Goal: Task Accomplishment & Management: Complete application form

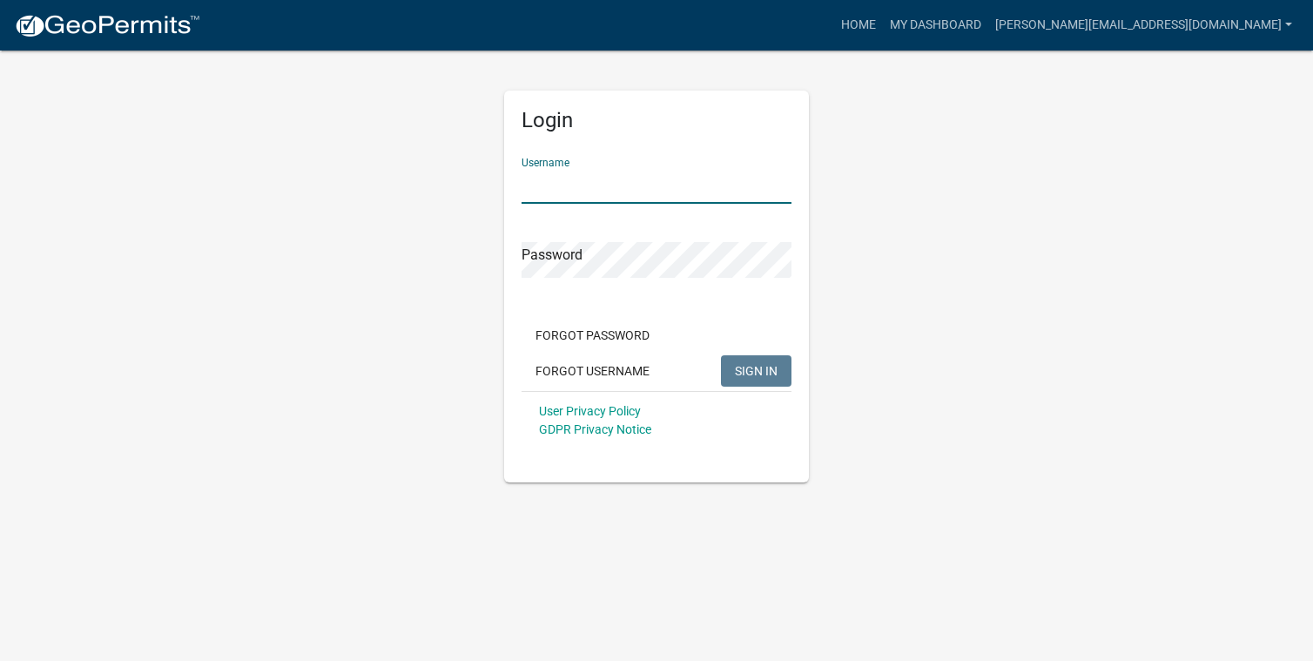
click at [588, 194] on input "Username" at bounding box center [656, 186] width 270 height 36
type input "[PERSON_NAME][EMAIL_ADDRESS][DOMAIN_NAME]"
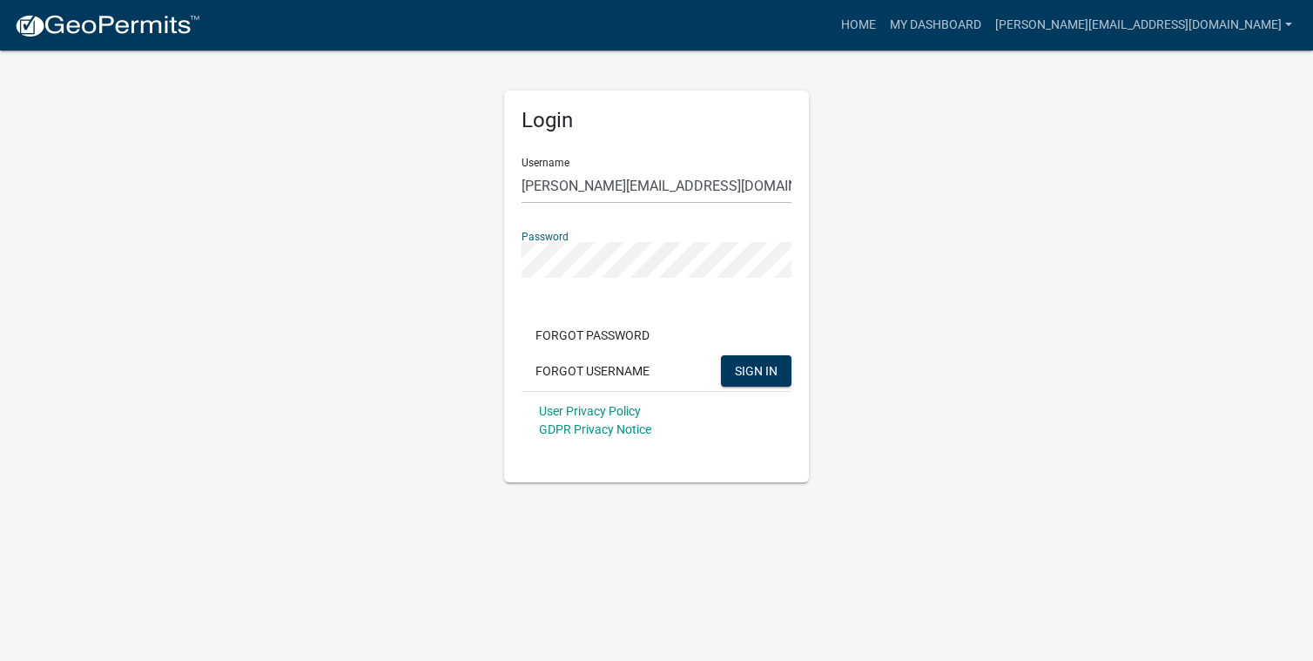
click at [721, 355] on button "SIGN IN" at bounding box center [756, 370] width 71 height 31
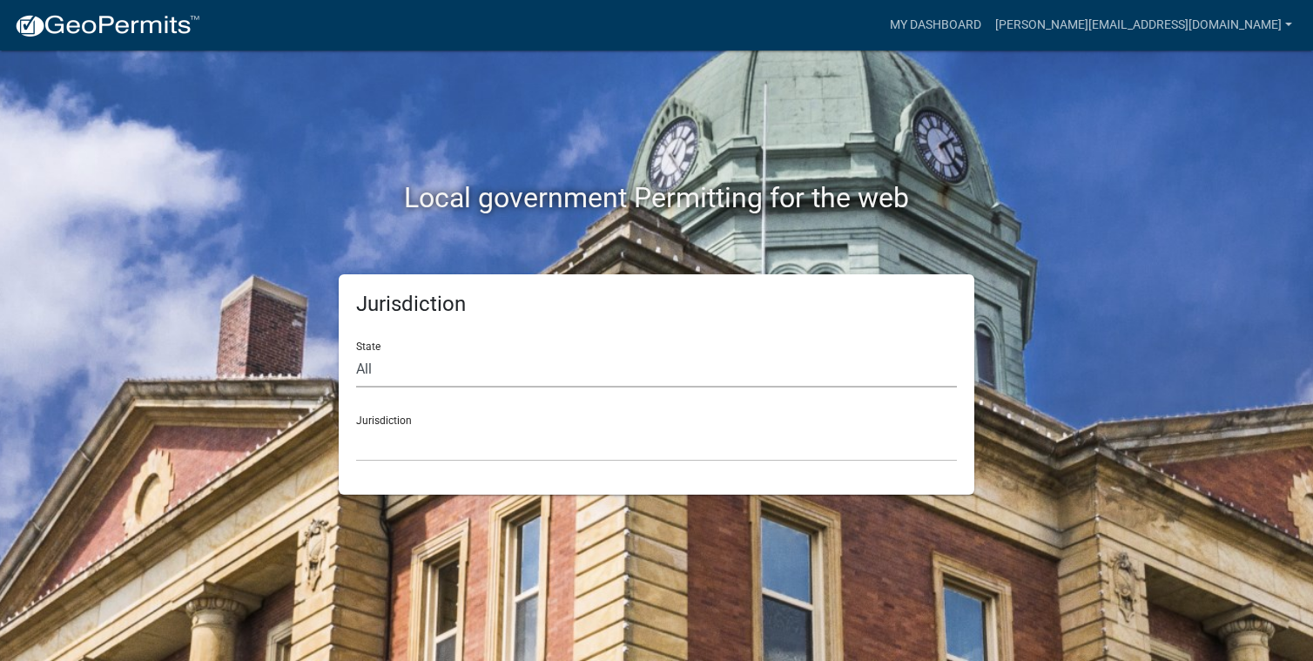
click at [404, 378] on select "All [US_STATE] [US_STATE] [US_STATE] [US_STATE] [US_STATE] [US_STATE] [US_STATE…" at bounding box center [656, 370] width 601 height 36
select select "[US_STATE]"
click at [356, 352] on select "All [US_STATE] [US_STATE] [US_STATE] [US_STATE] [US_STATE] [US_STATE] [US_STATE…" at bounding box center [656, 370] width 601 height 36
click at [407, 440] on select "[GEOGRAPHIC_DATA], [US_STATE] [GEOGRAPHIC_DATA], [US_STATE]" at bounding box center [656, 444] width 601 height 36
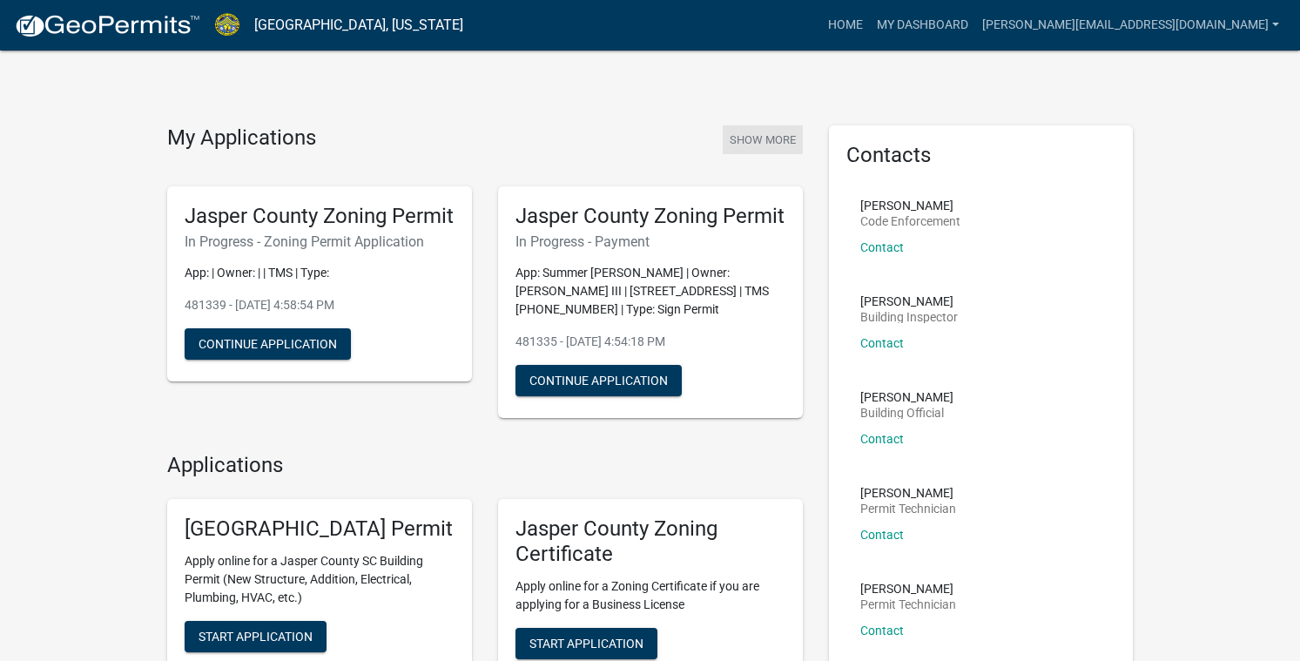
click at [777, 138] on button "Show More" at bounding box center [763, 139] width 80 height 29
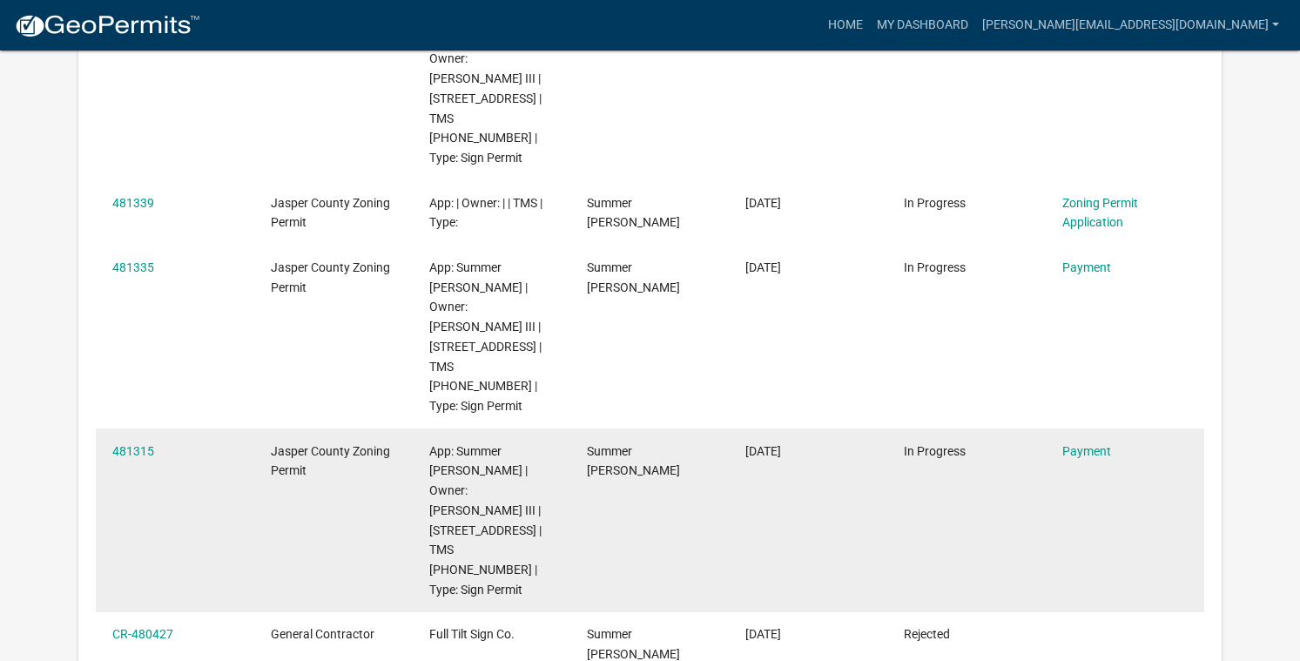
scroll to position [348, 0]
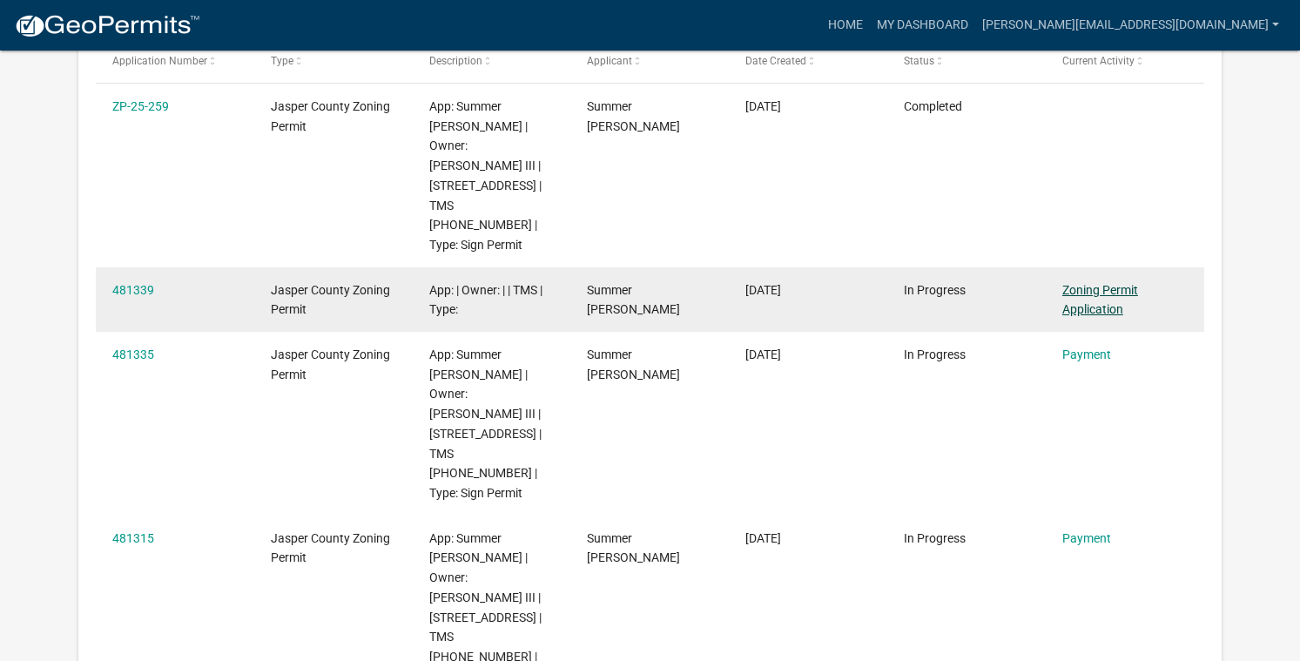
click at [1097, 283] on link "Zoning Permit Application" at bounding box center [1100, 300] width 76 height 34
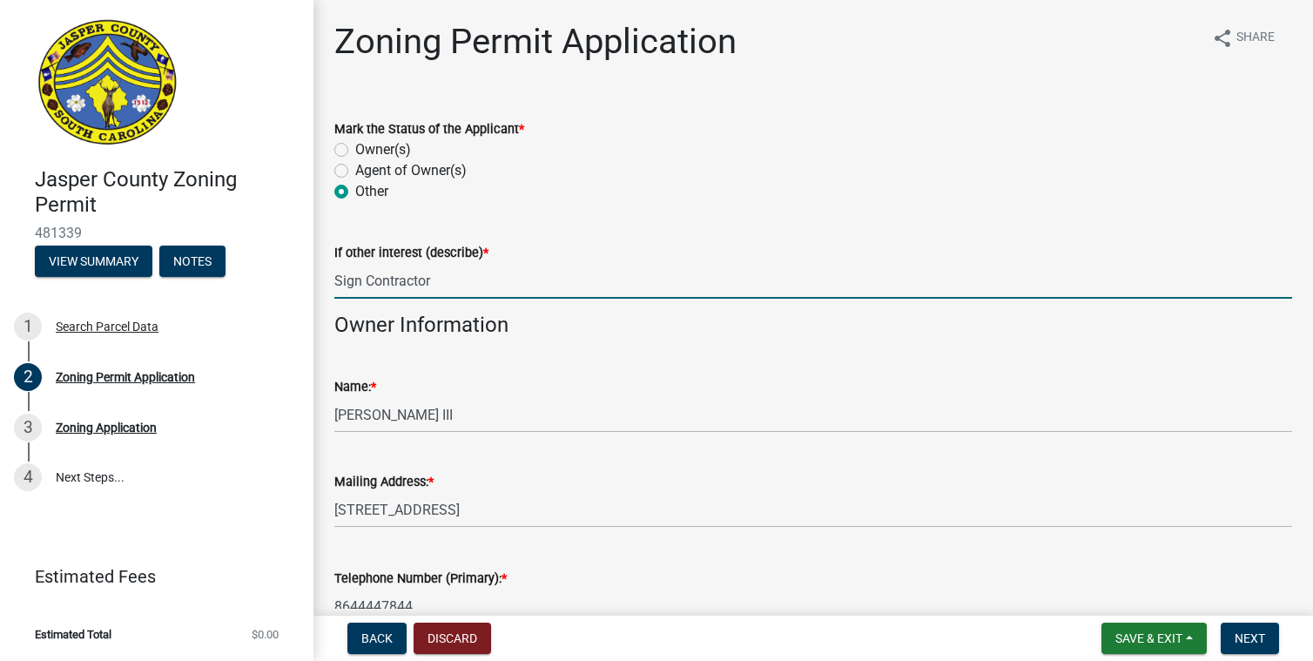
click at [456, 281] on input "Sign Contractor" at bounding box center [813, 281] width 958 height 36
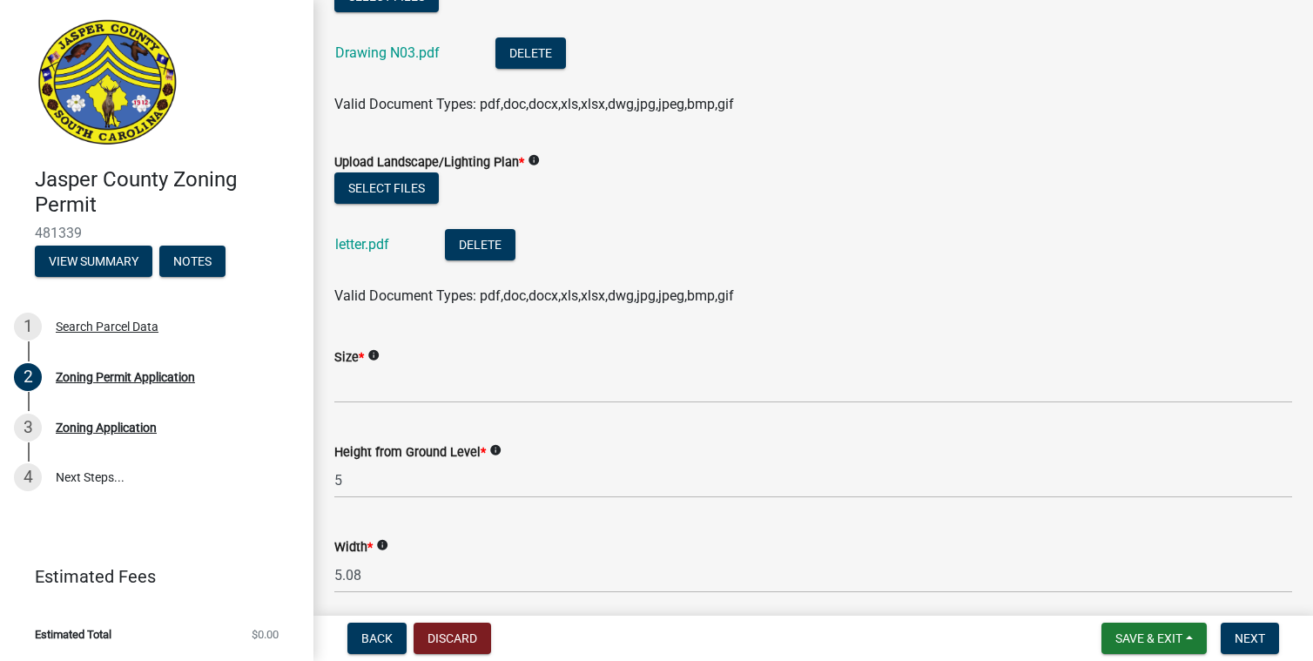
scroll to position [3009, 0]
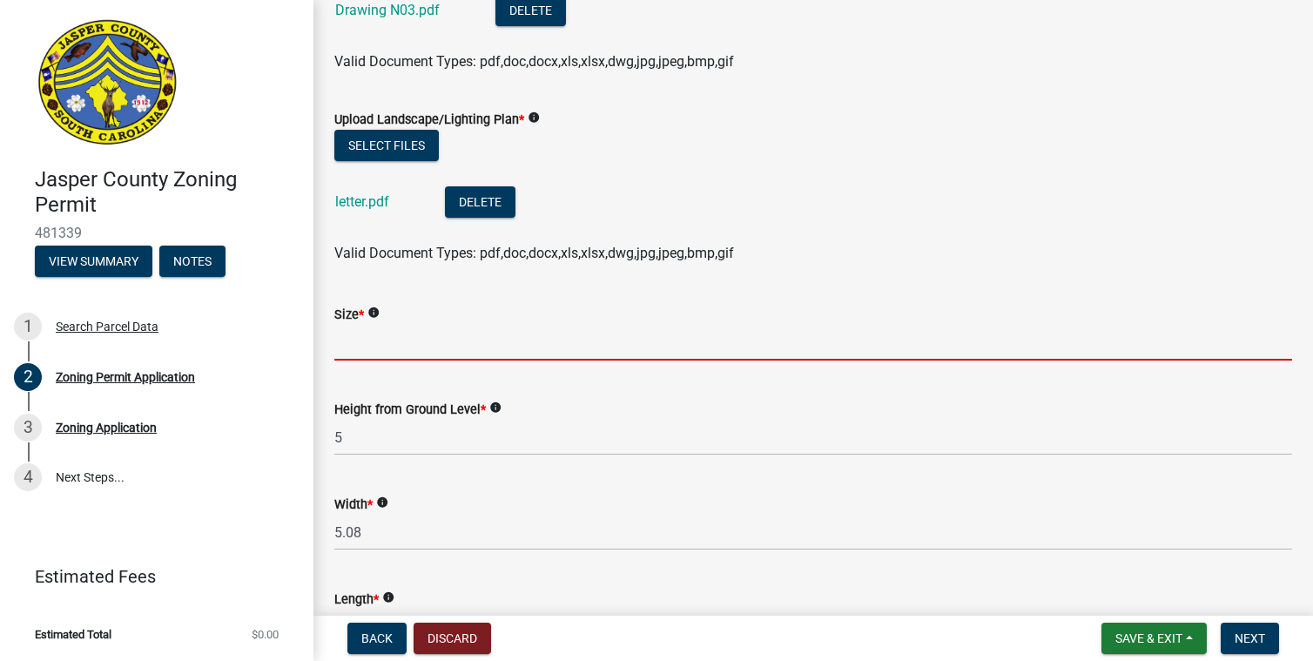
click at [364, 344] on input "Size *" at bounding box center [813, 343] width 958 height 36
click at [376, 315] on icon "info" at bounding box center [373, 312] width 12 height 12
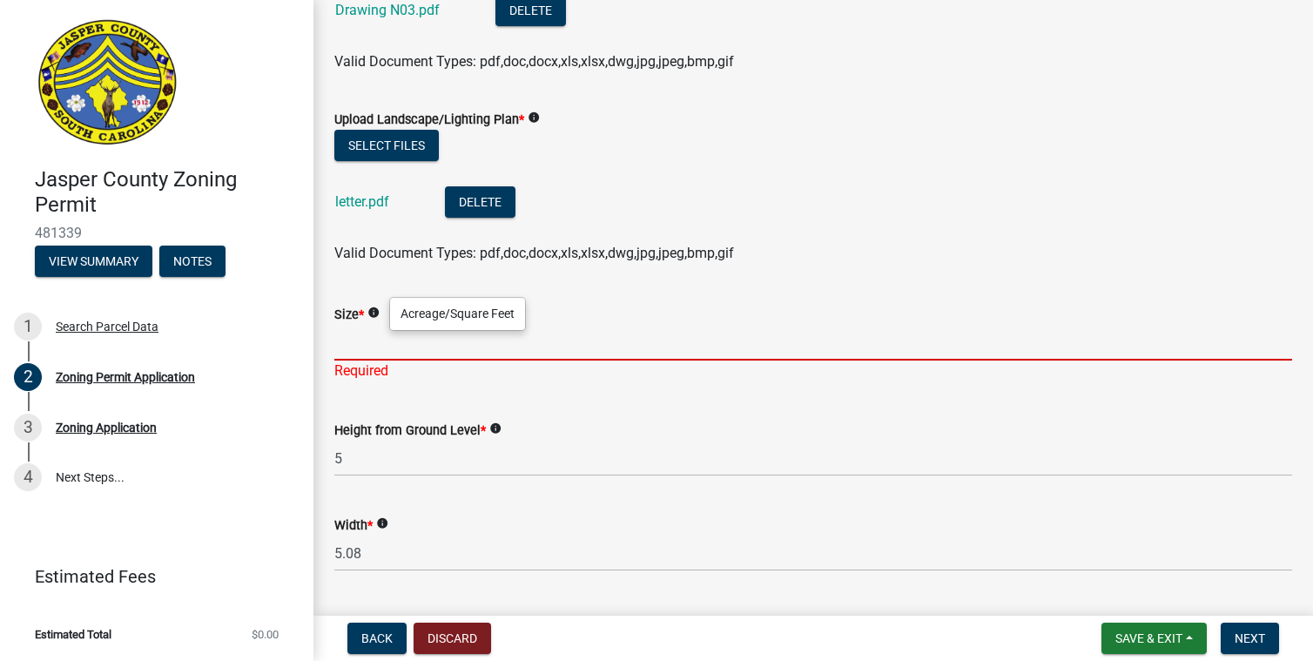
click at [353, 345] on input "Size *" at bounding box center [813, 343] width 958 height 36
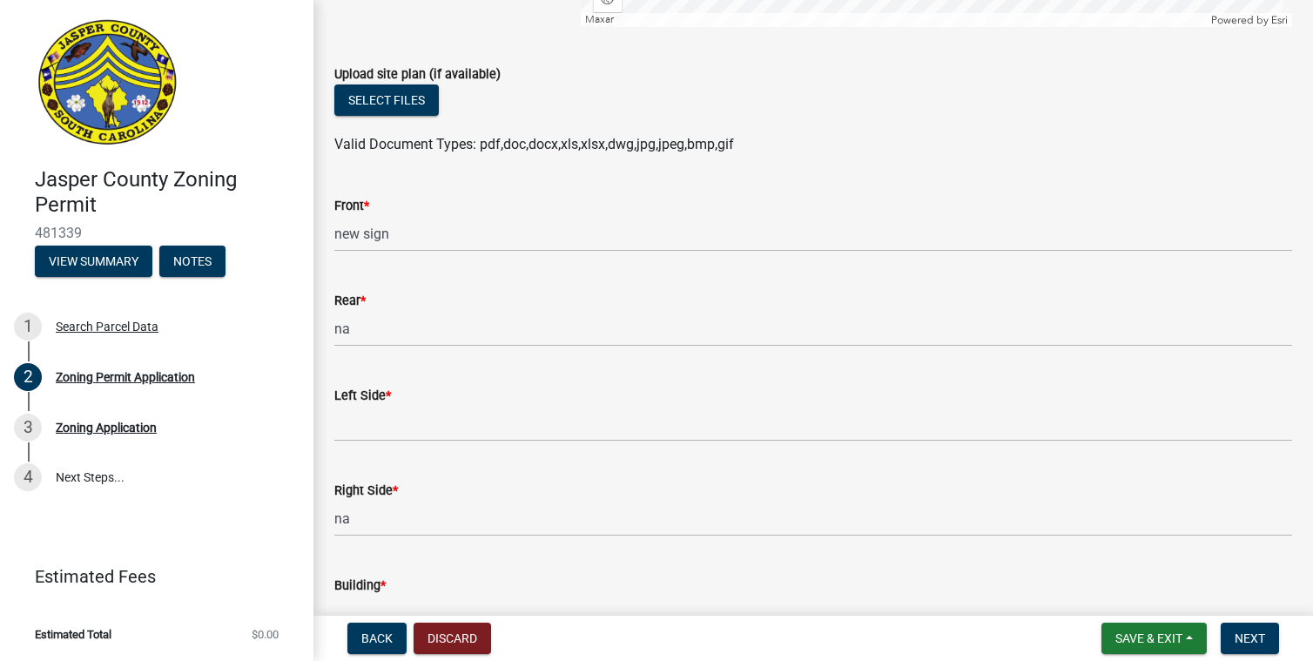
scroll to position [4663, 0]
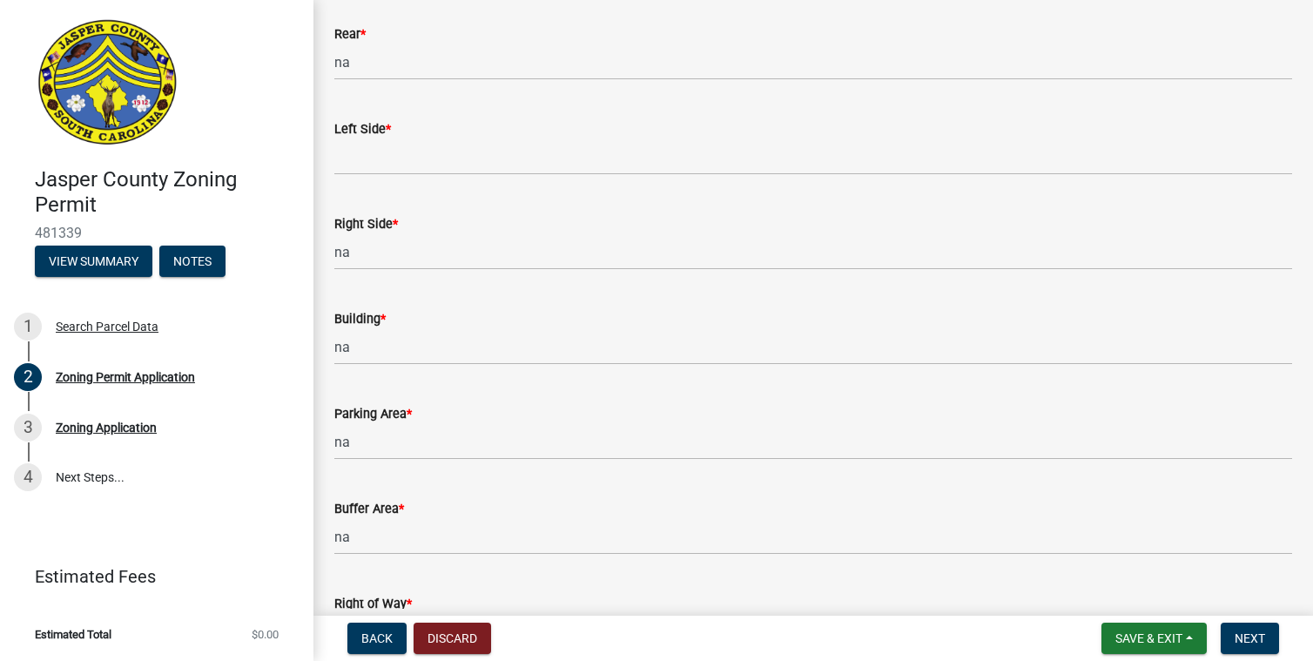
type input "8.03"
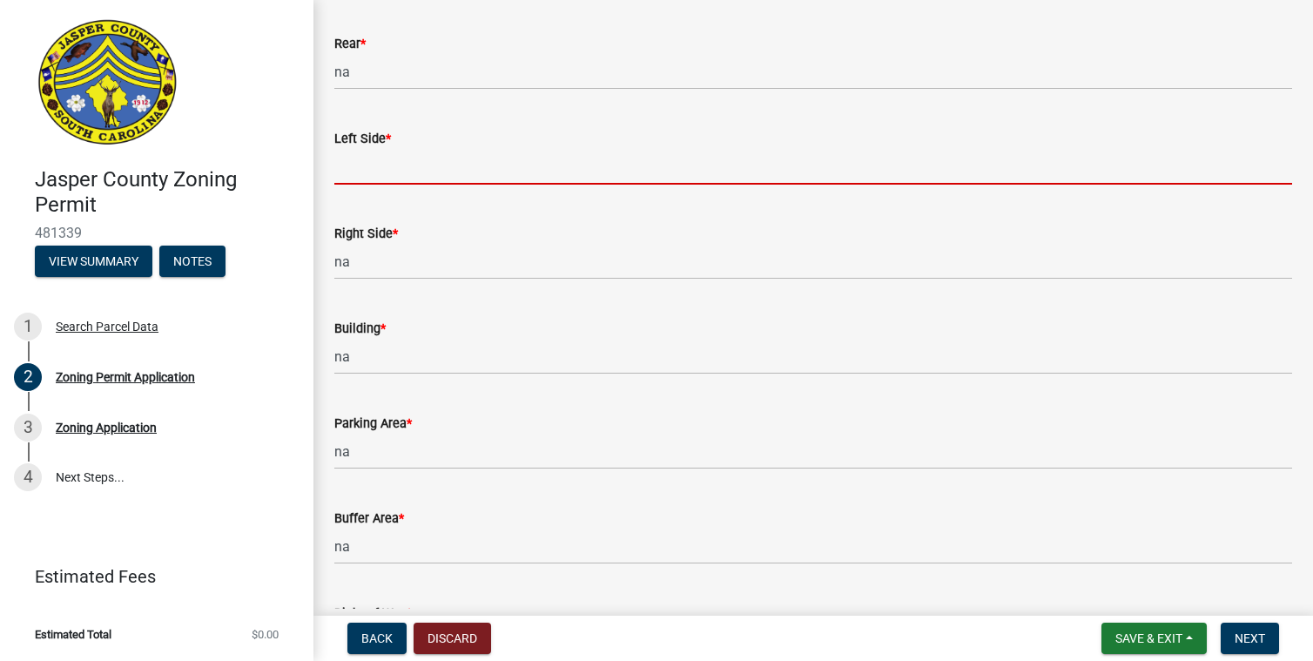
click at [355, 149] on input "Left Side *" at bounding box center [813, 167] width 958 height 36
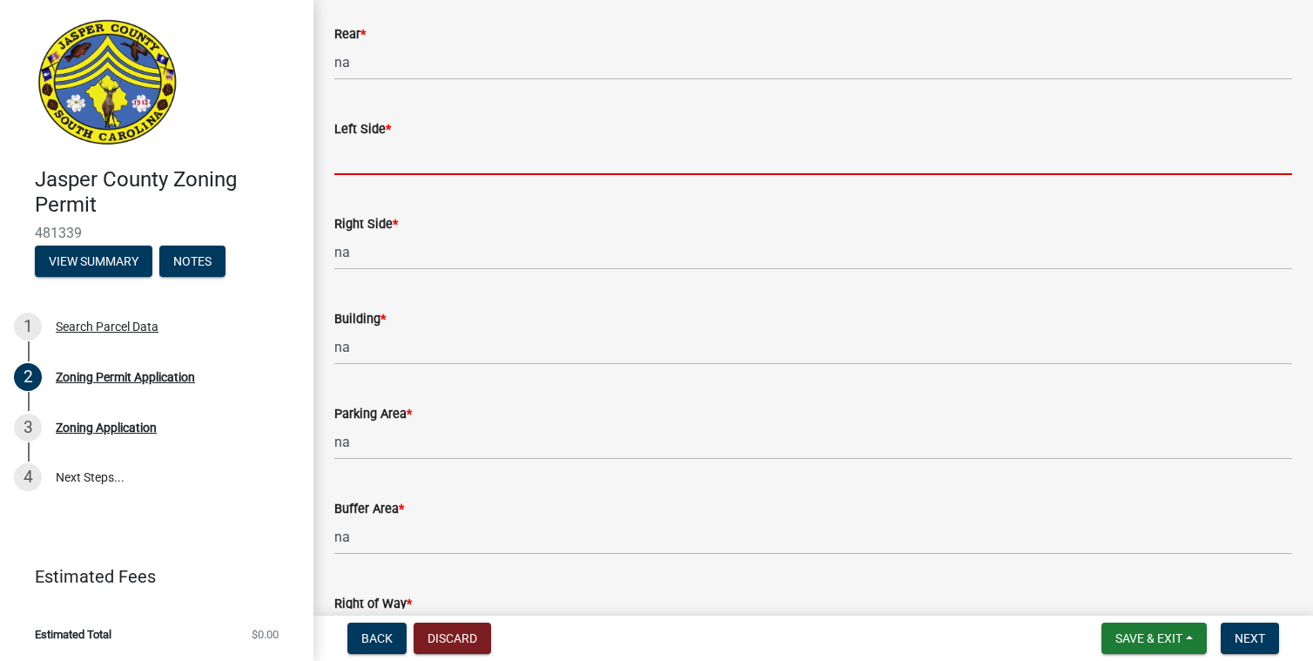
type input "na"
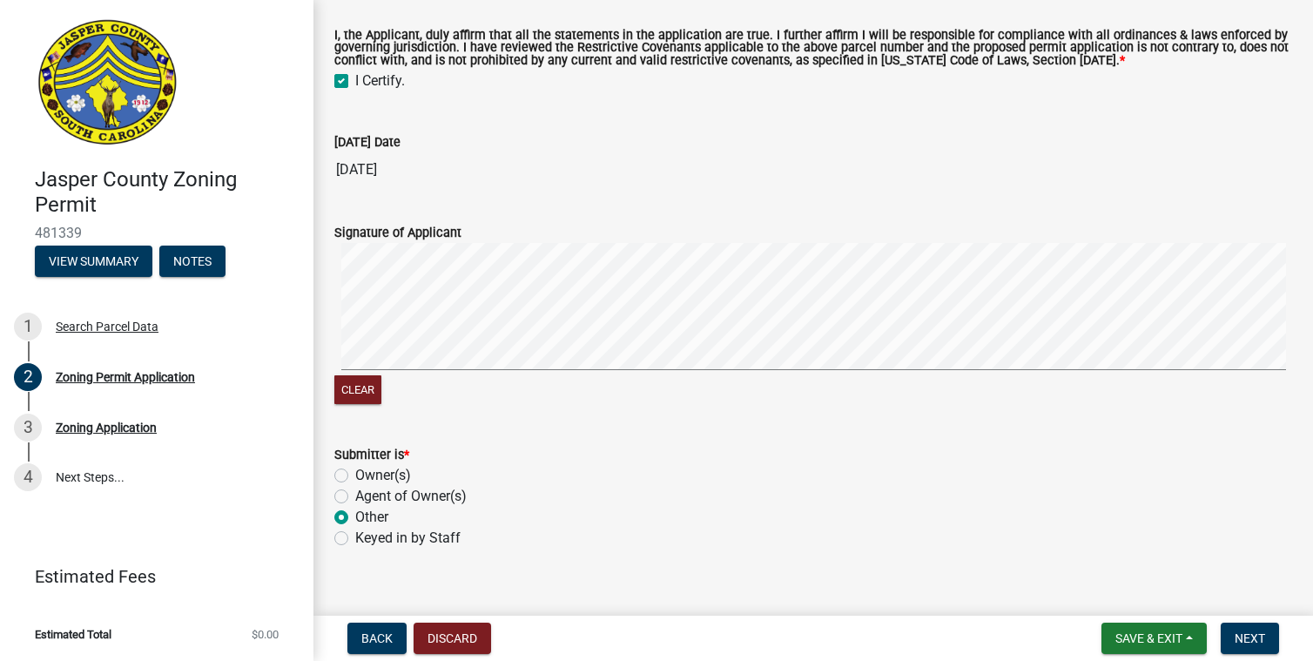
scroll to position [5583, 0]
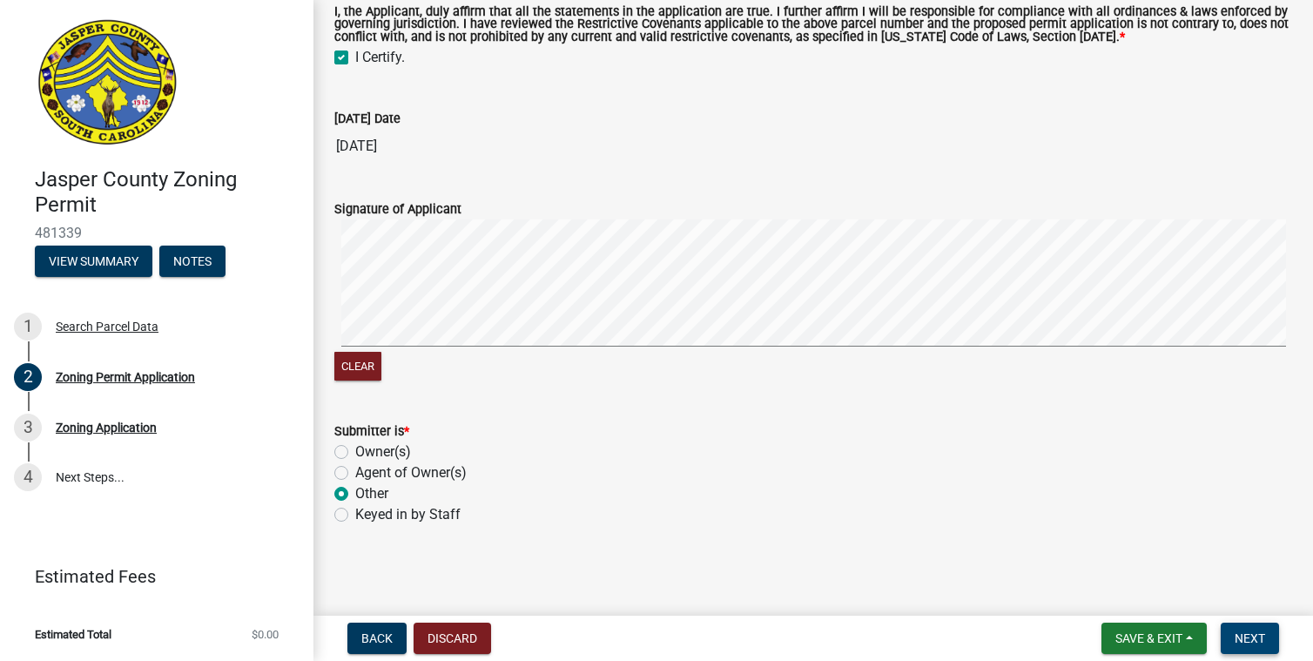
click at [1254, 631] on span "Next" at bounding box center [1249, 638] width 30 height 14
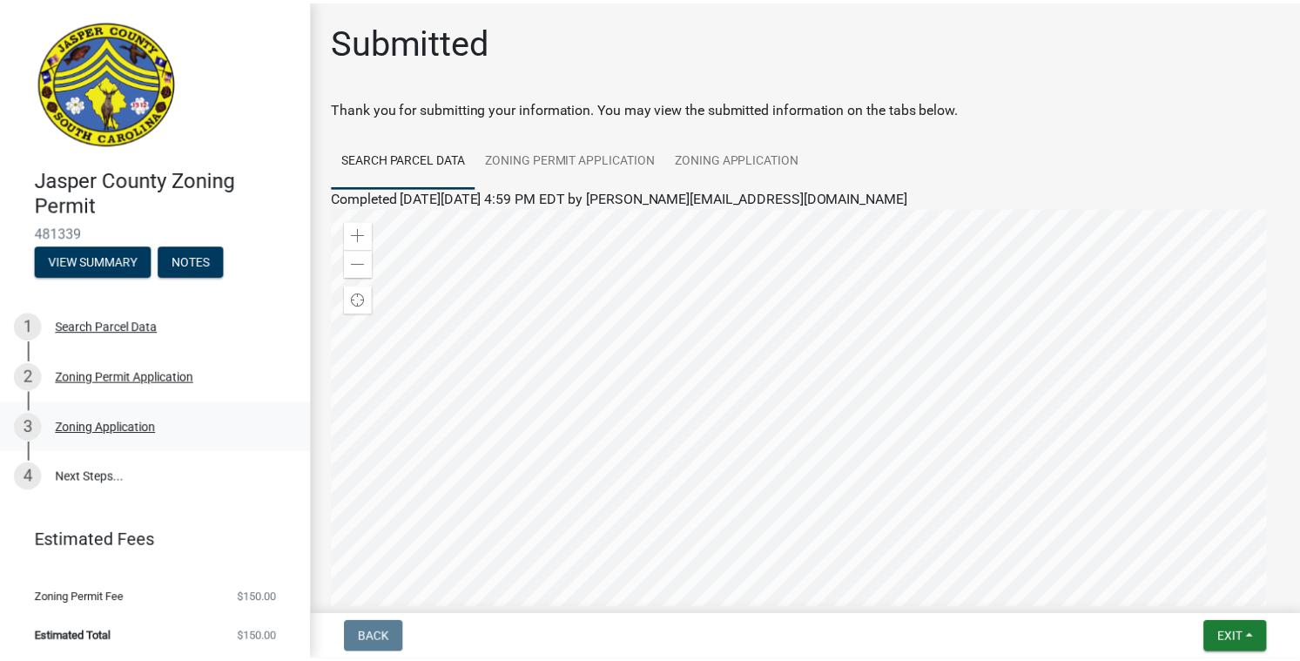
scroll to position [3, 0]
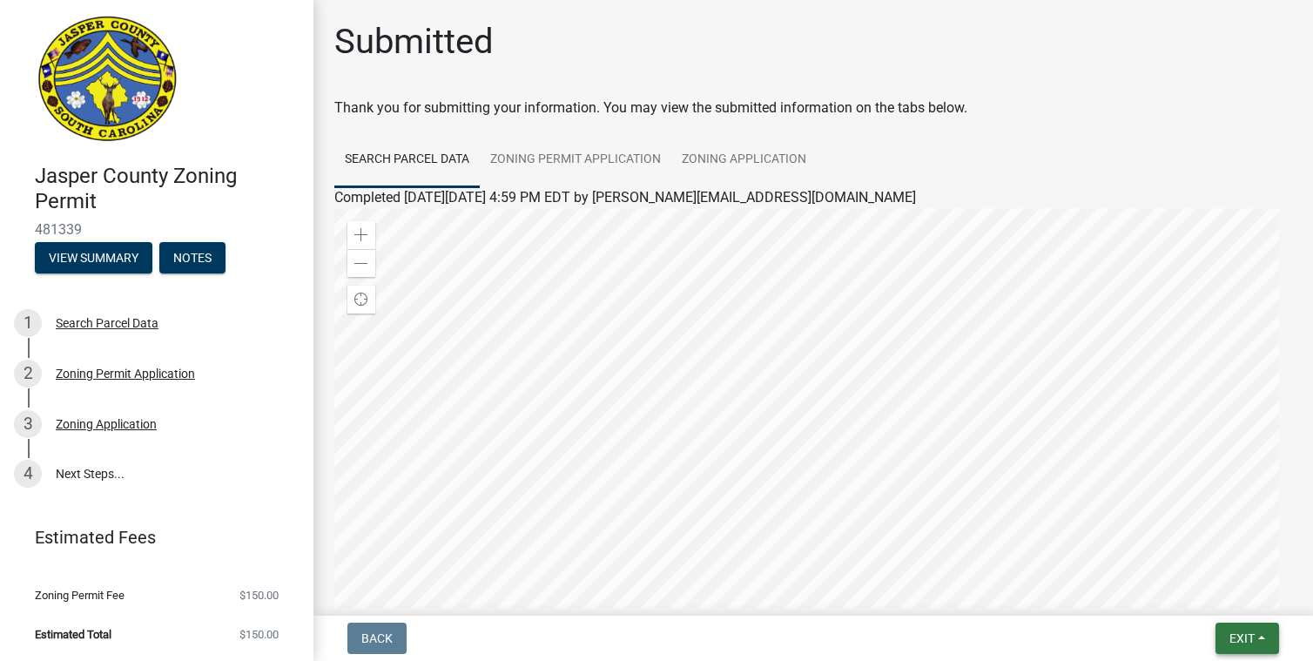
click at [1257, 638] on button "Exit" at bounding box center [1247, 637] width 64 height 31
click at [1192, 592] on button "Save & Exit" at bounding box center [1209, 593] width 139 height 42
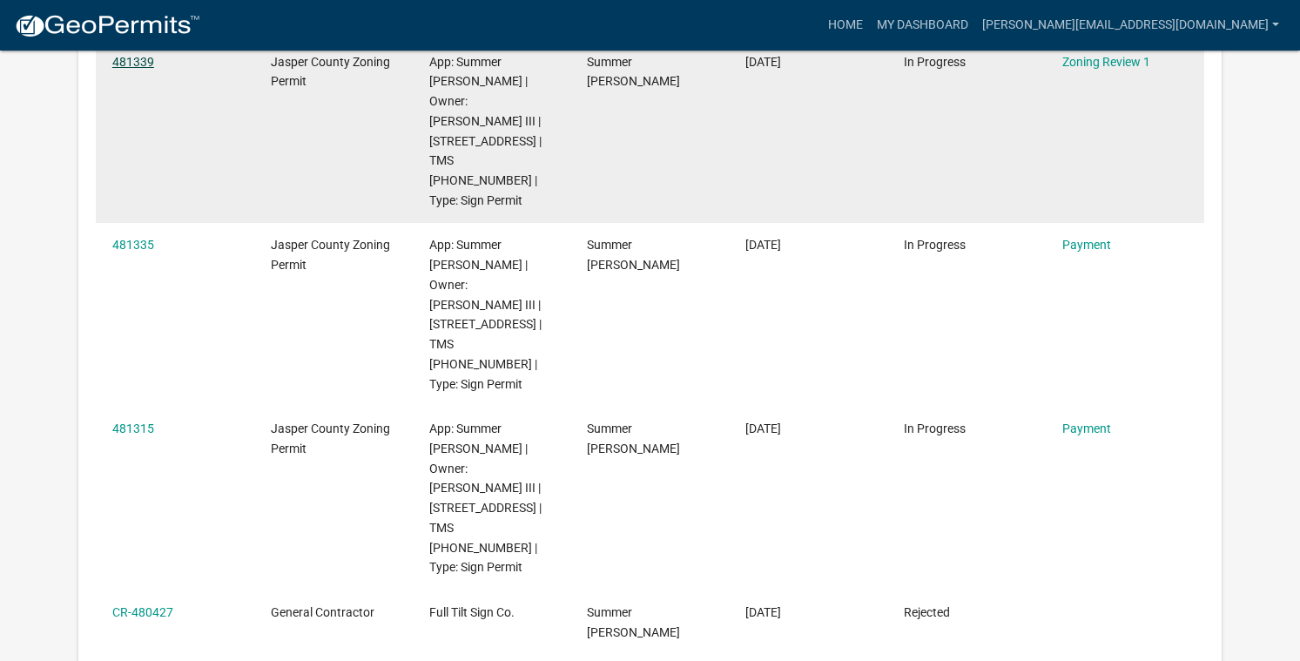
scroll to position [579, 0]
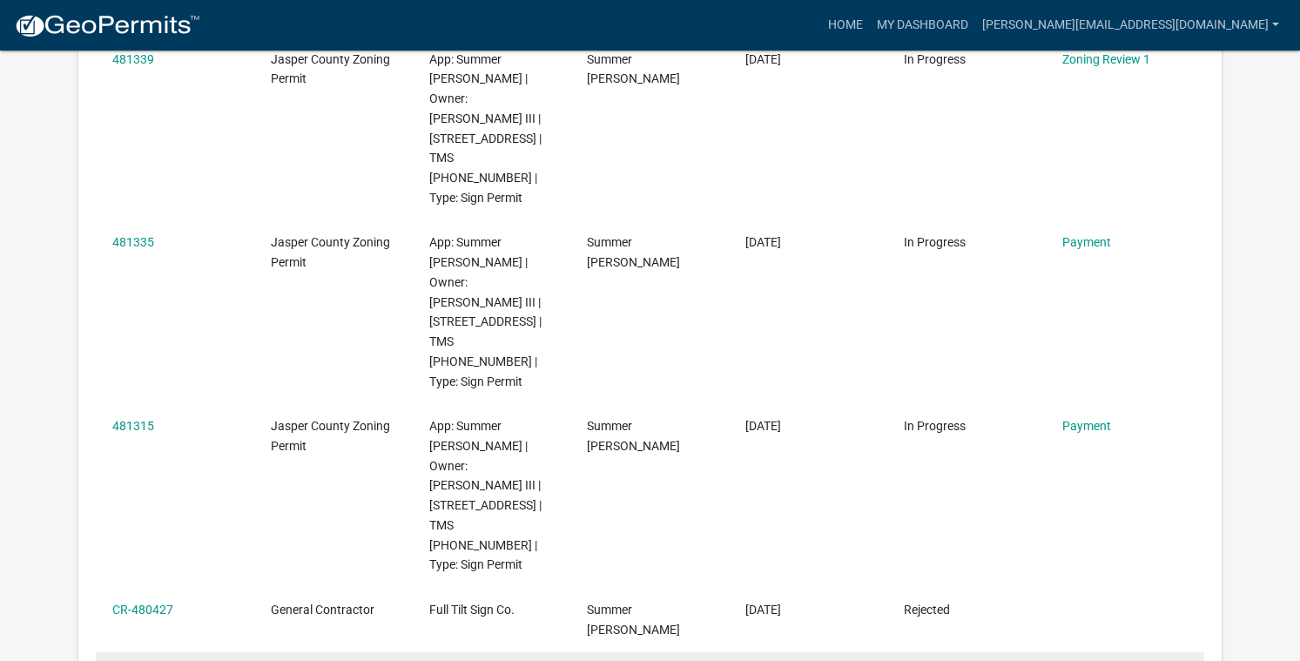
click at [133, 660] on link "477243" at bounding box center [133, 674] width 42 height 14
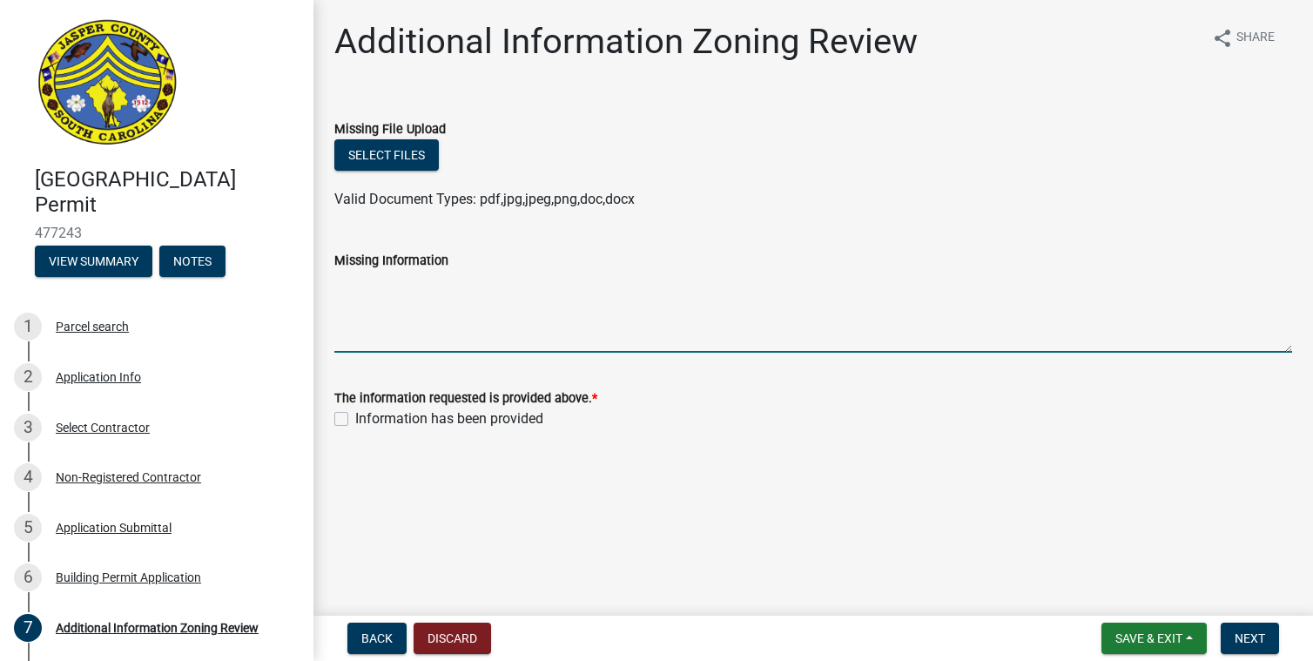
click at [405, 337] on textarea "Missing Information" at bounding box center [813, 312] width 958 height 82
click at [386, 151] on button "Select files" at bounding box center [386, 154] width 104 height 31
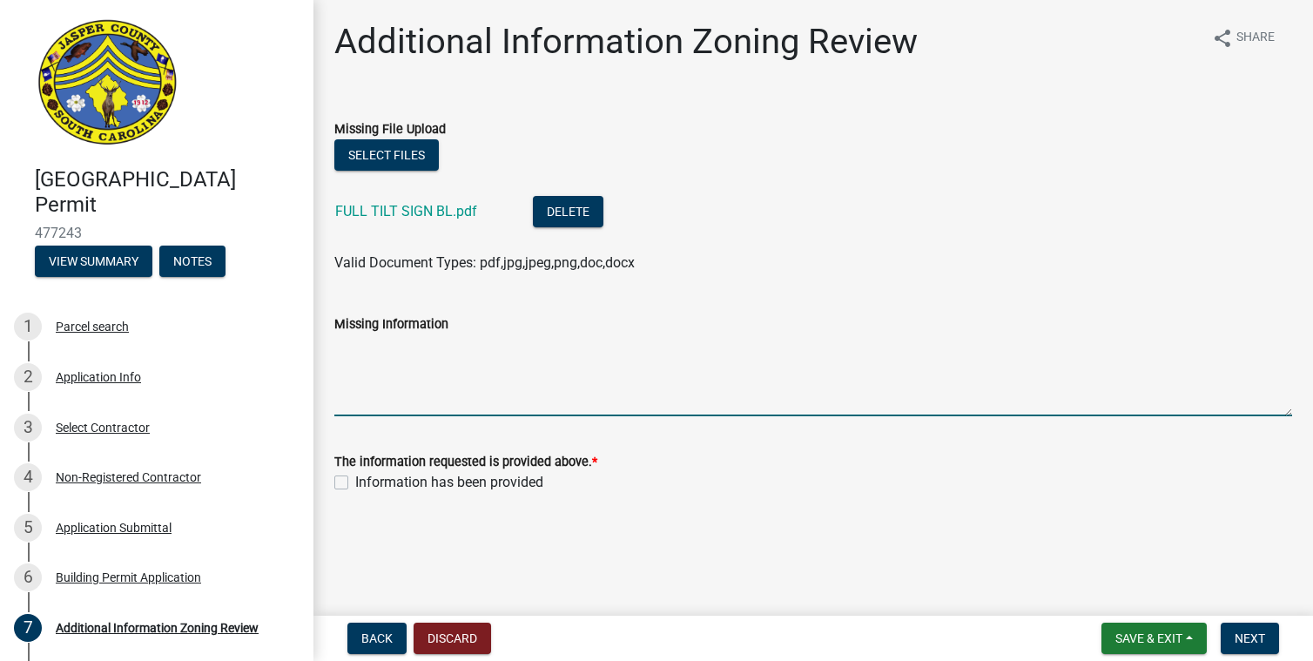
click at [391, 400] on textarea "Missing Information" at bounding box center [813, 375] width 958 height 82
type textarea "Jasper County BL is attached. Sign contractors are not required to have a state…"
click at [355, 487] on label "Information has been provided" at bounding box center [449, 482] width 188 height 21
click at [355, 483] on input "Information has been provided" at bounding box center [360, 477] width 11 height 11
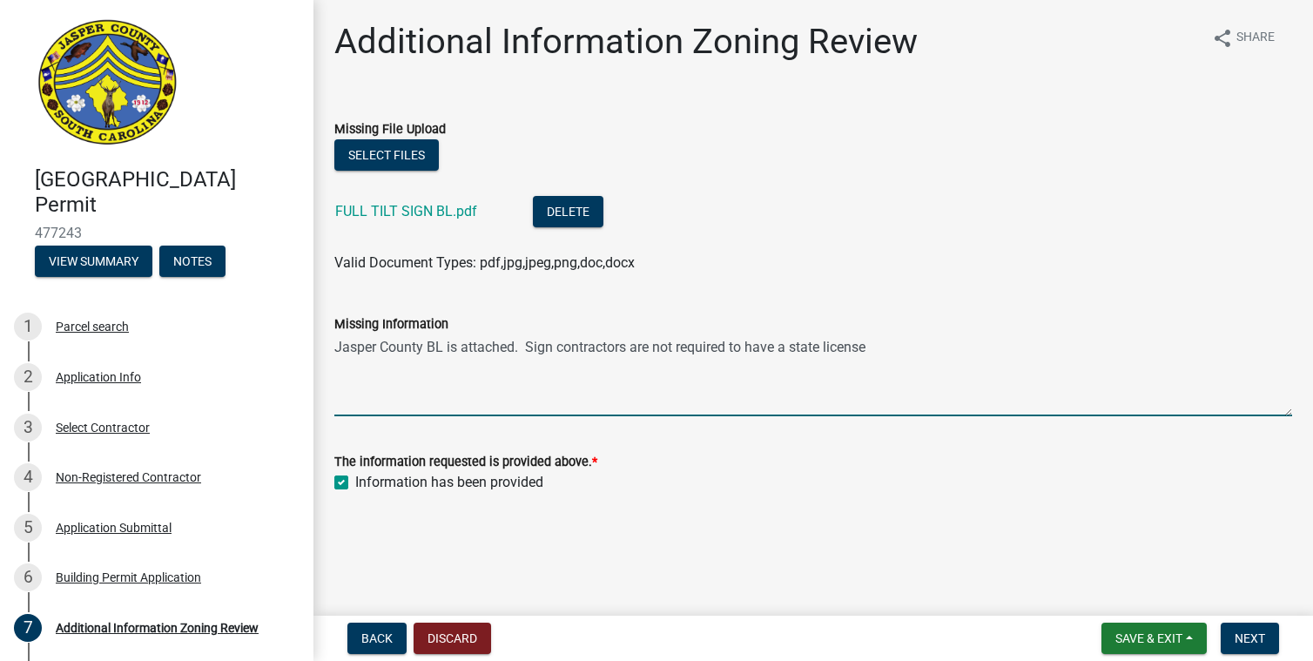
checkbox input "true"
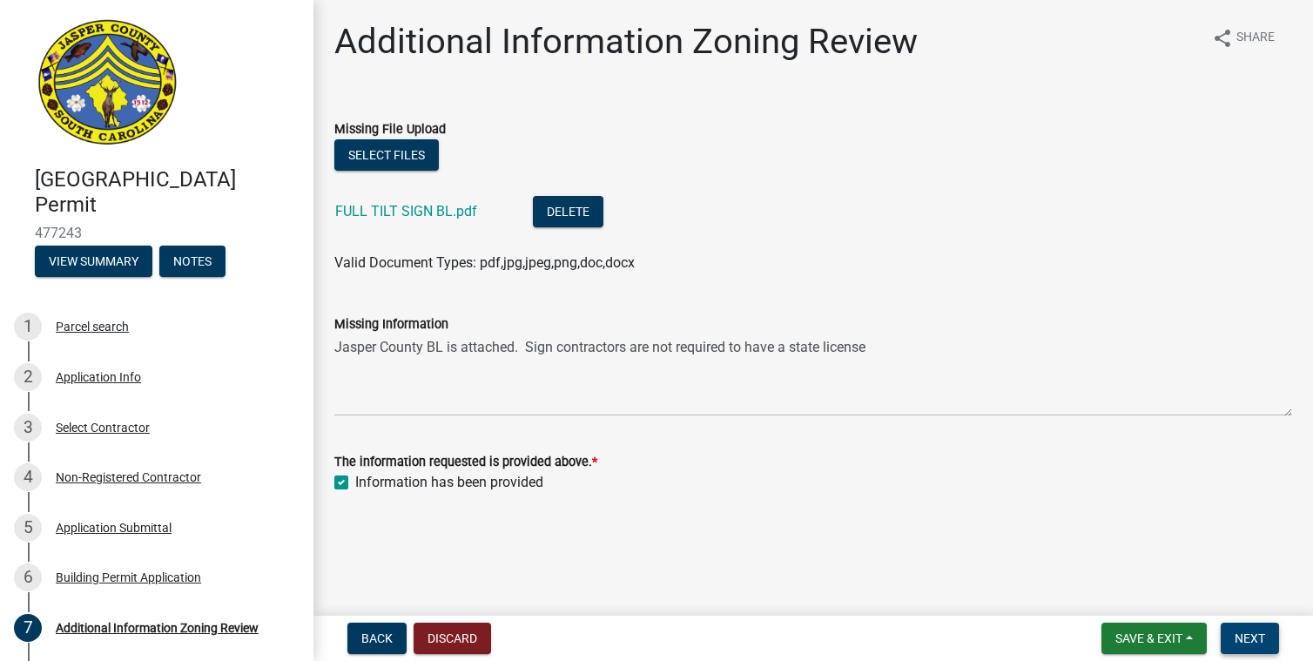
click at [1267, 636] on button "Next" at bounding box center [1249, 637] width 58 height 31
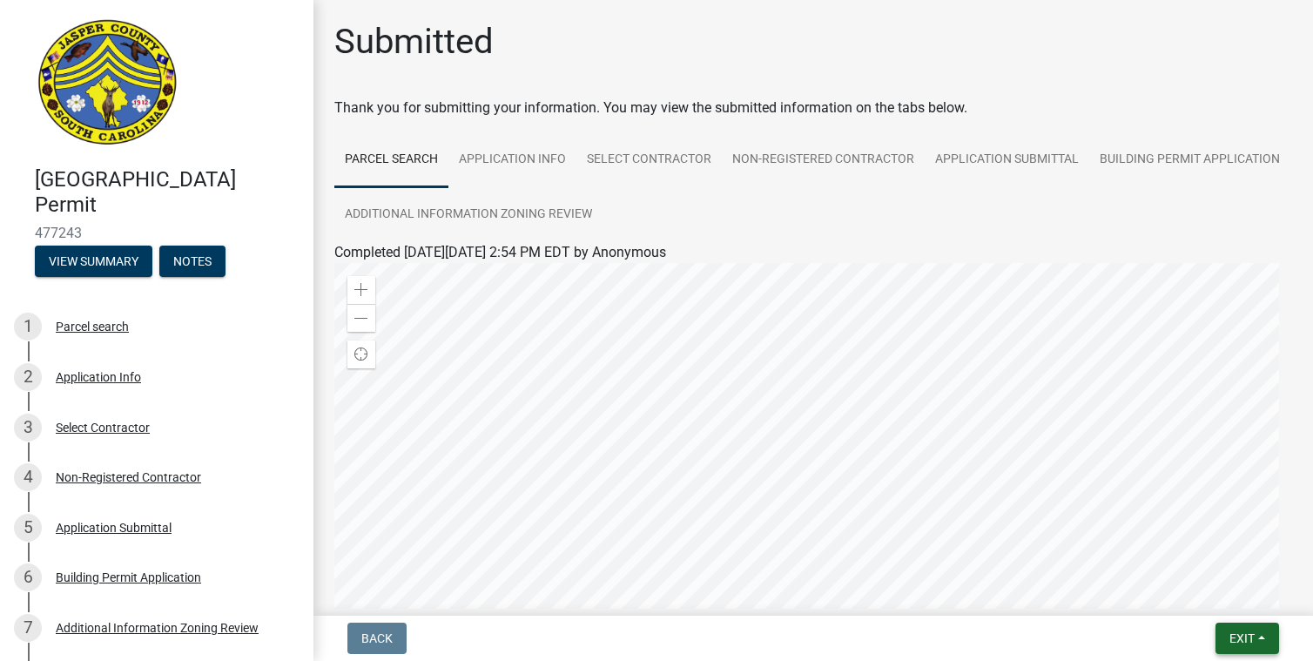
click at [1248, 645] on span "Exit" at bounding box center [1241, 638] width 25 height 14
click at [1207, 591] on button "Save & Exit" at bounding box center [1209, 593] width 139 height 42
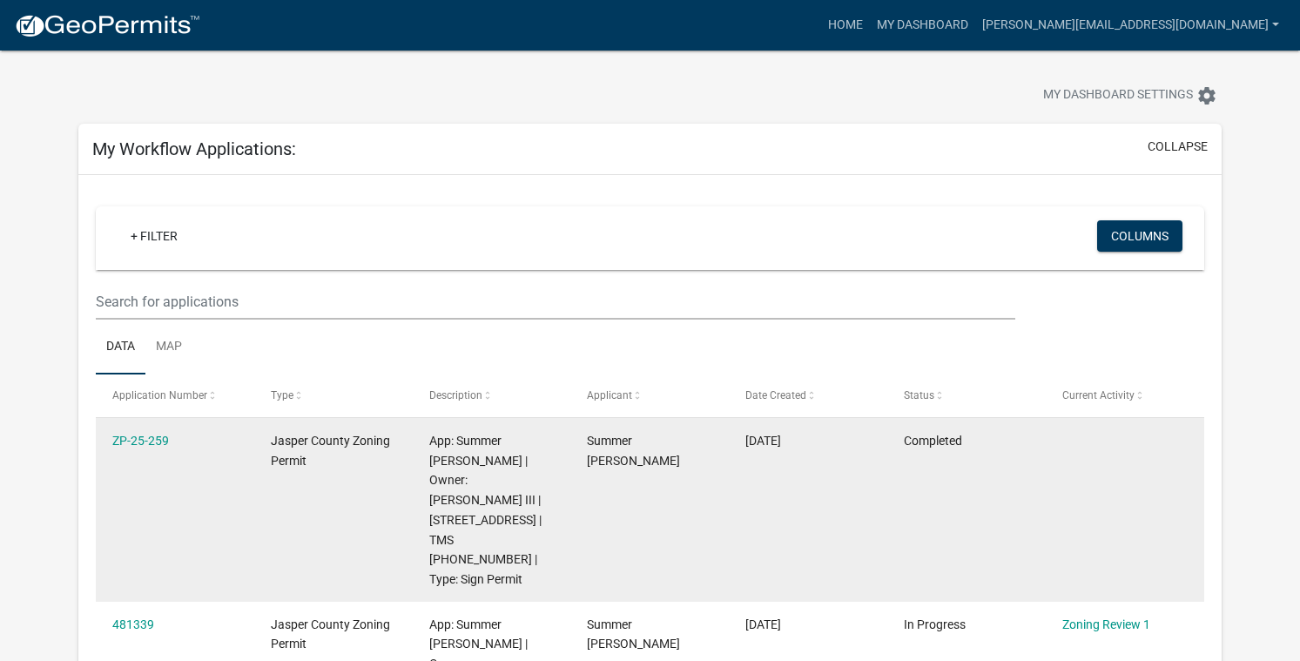
scroll to position [435, 0]
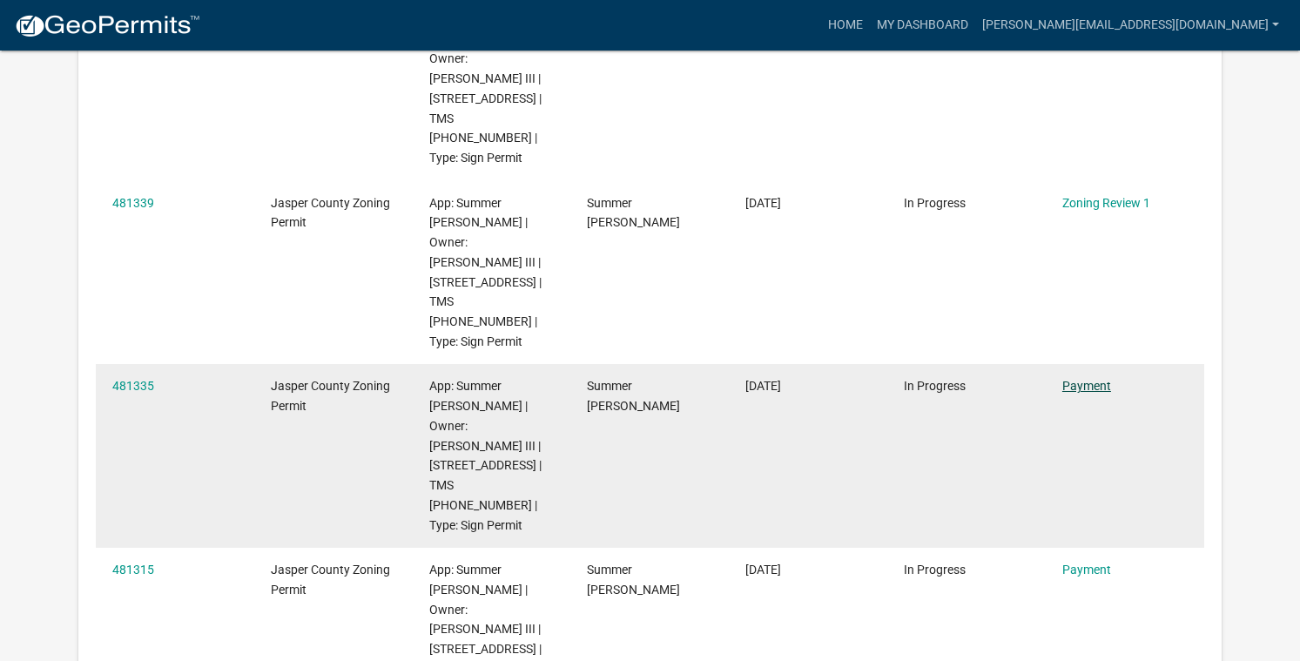
click at [1087, 379] on link "Payment" at bounding box center [1086, 386] width 49 height 14
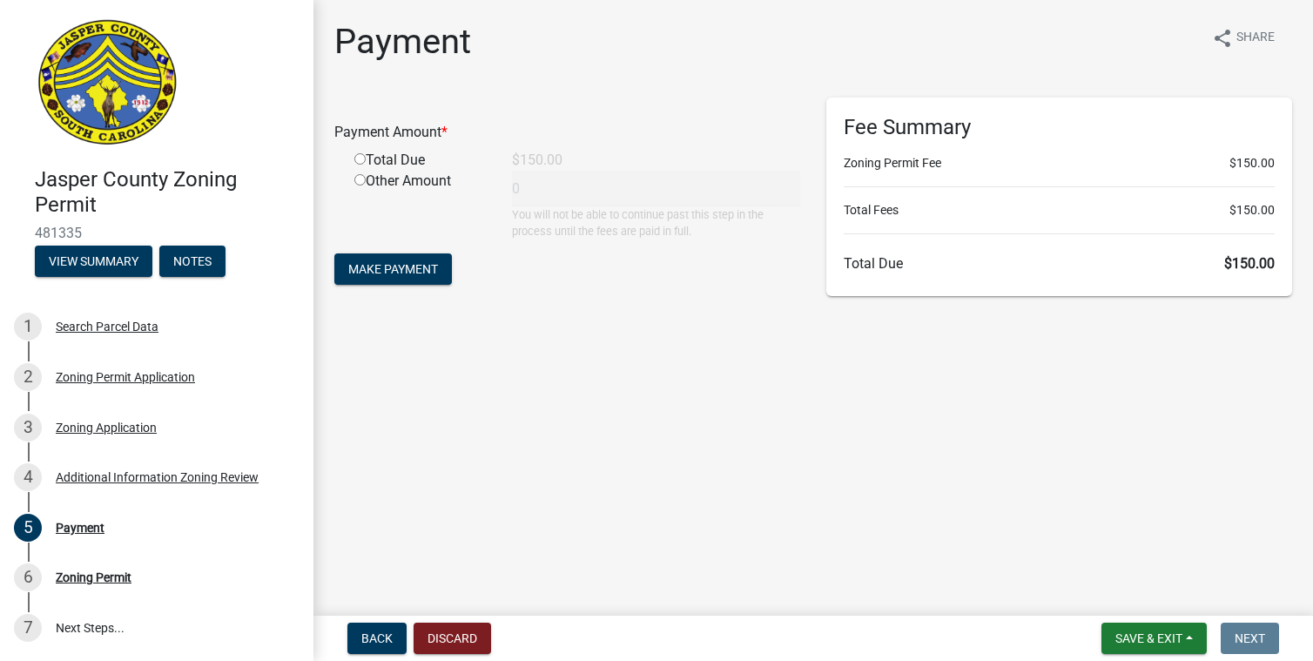
click at [363, 159] on input "radio" at bounding box center [359, 158] width 11 height 11
radio input "true"
type input "150"
click at [380, 264] on span "Make Payment" at bounding box center [393, 269] width 90 height 14
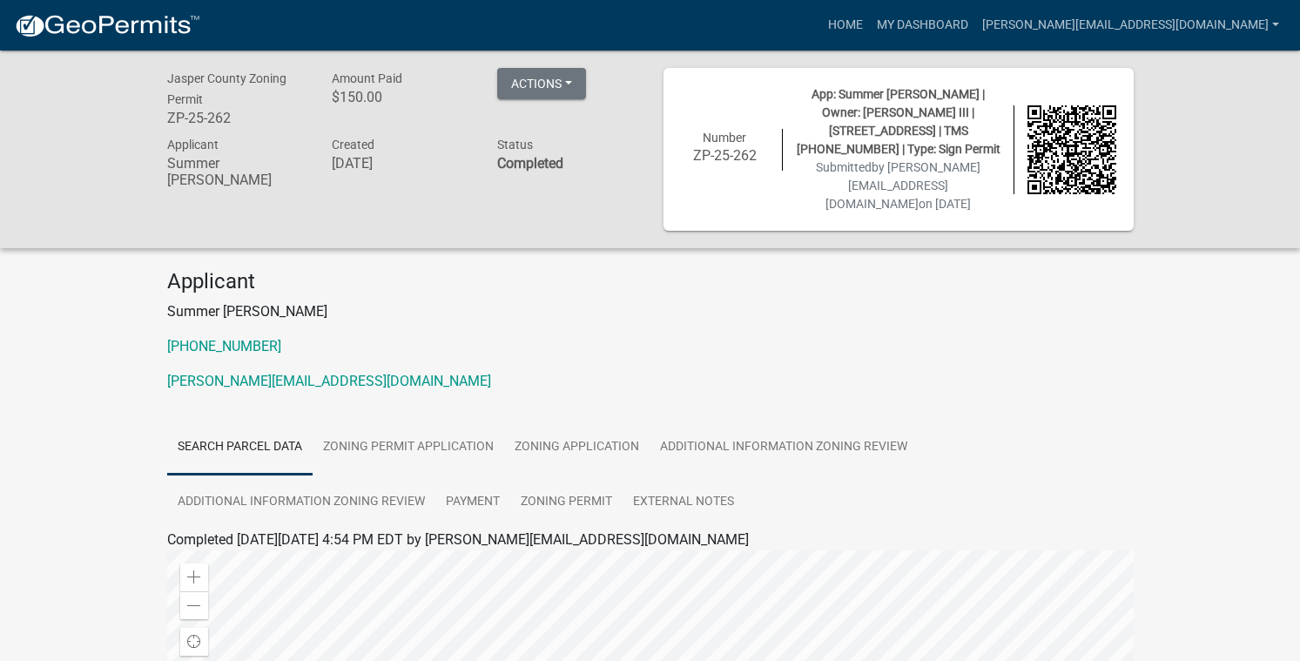
click at [738, 306] on p "Summer [PERSON_NAME]" at bounding box center [650, 311] width 966 height 21
click at [975, 17] on link "My Dashboard" at bounding box center [922, 25] width 105 height 33
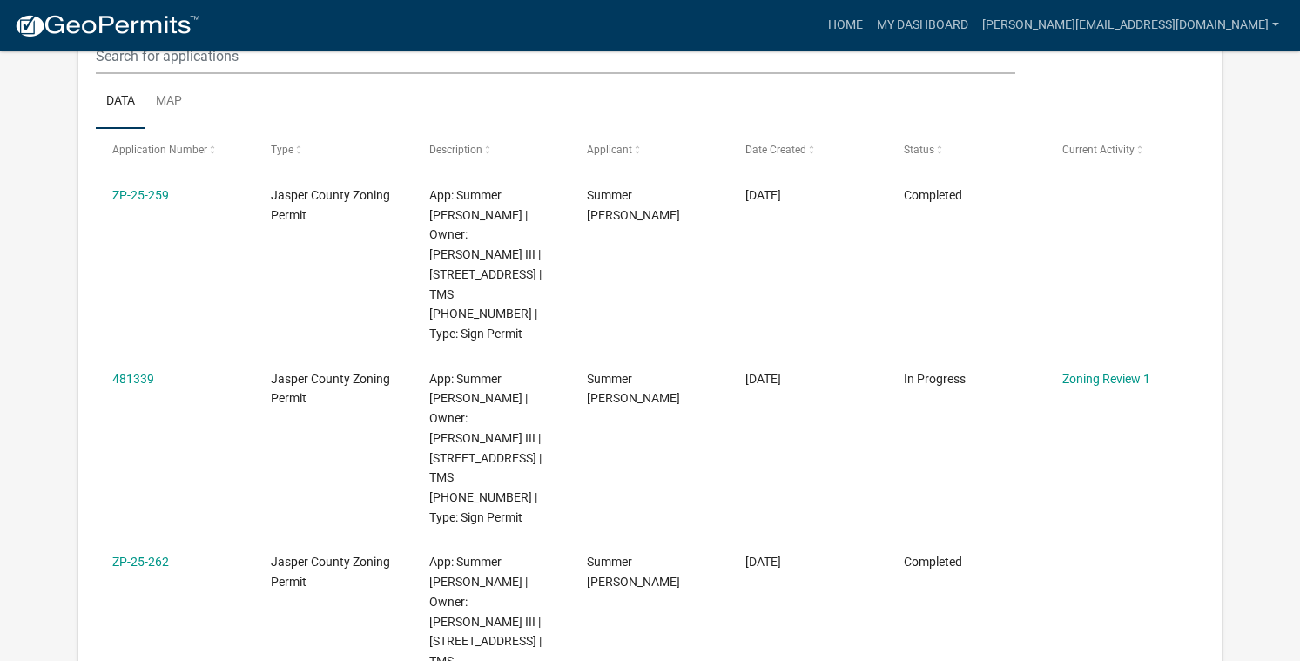
scroll to position [435, 0]
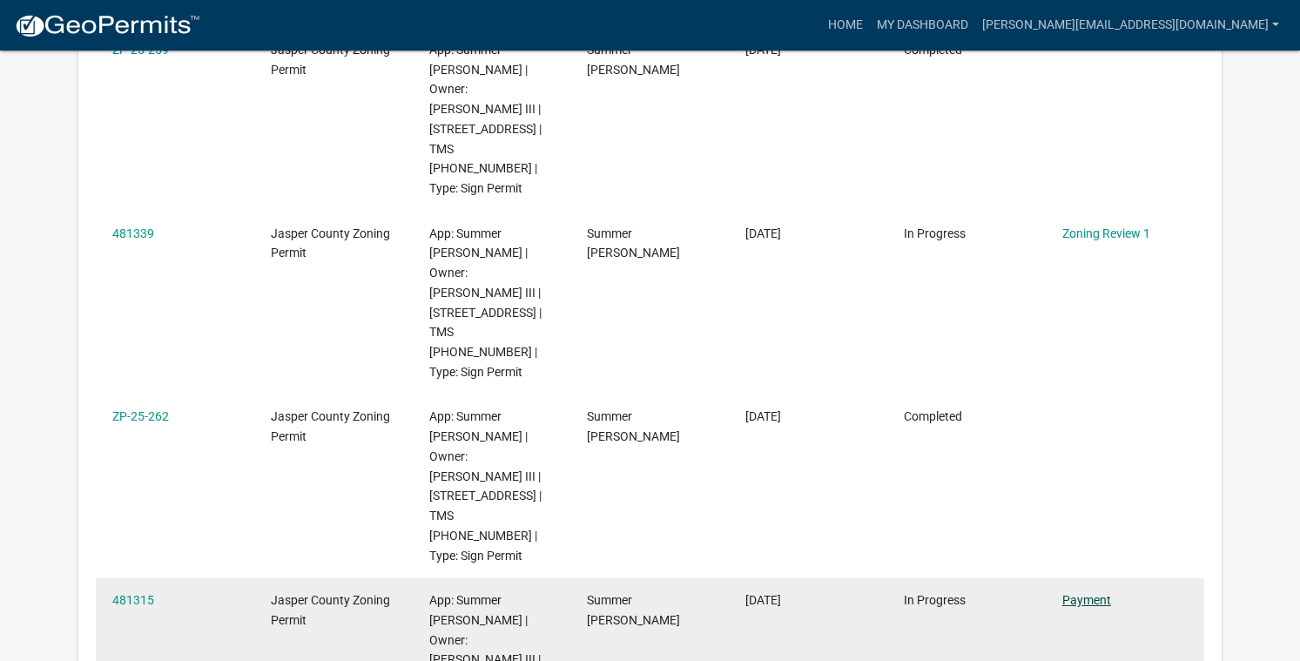
click at [1095, 593] on link "Payment" at bounding box center [1086, 600] width 49 height 14
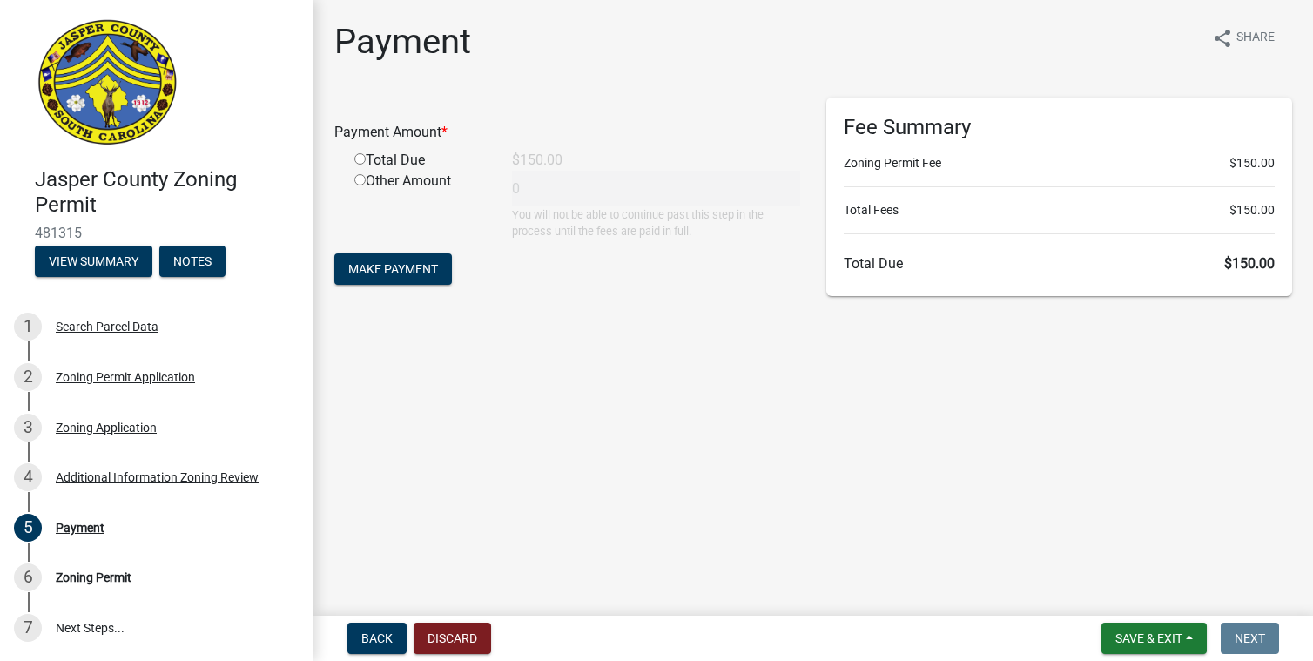
click at [360, 162] on input "radio" at bounding box center [359, 158] width 11 height 11
radio input "true"
type input "150"
click at [380, 267] on span "Make Payment" at bounding box center [393, 269] width 90 height 14
